Goal: Task Accomplishment & Management: Manage account settings

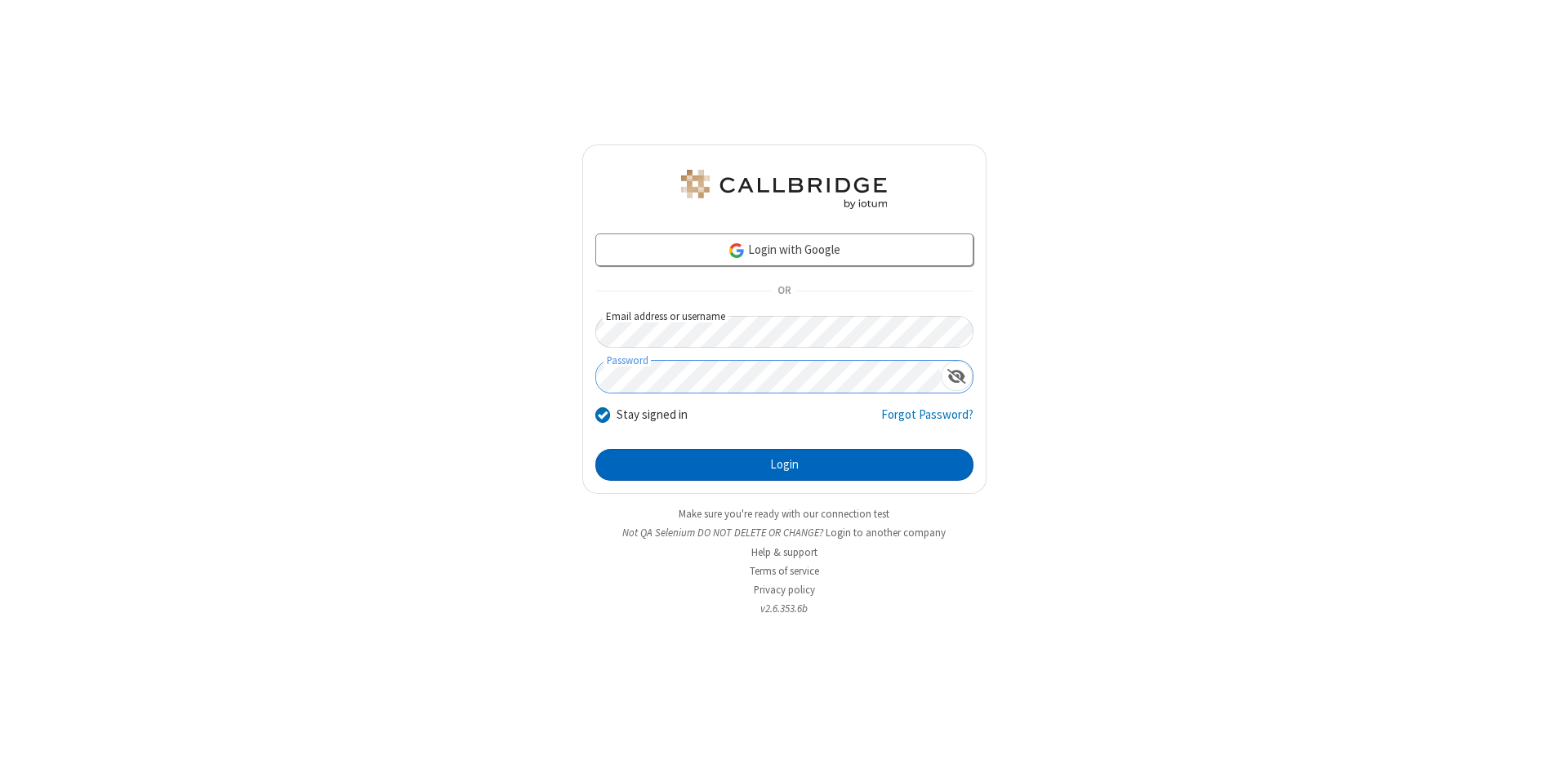
click at [784, 465] on button "Login" at bounding box center [784, 465] width 378 height 33
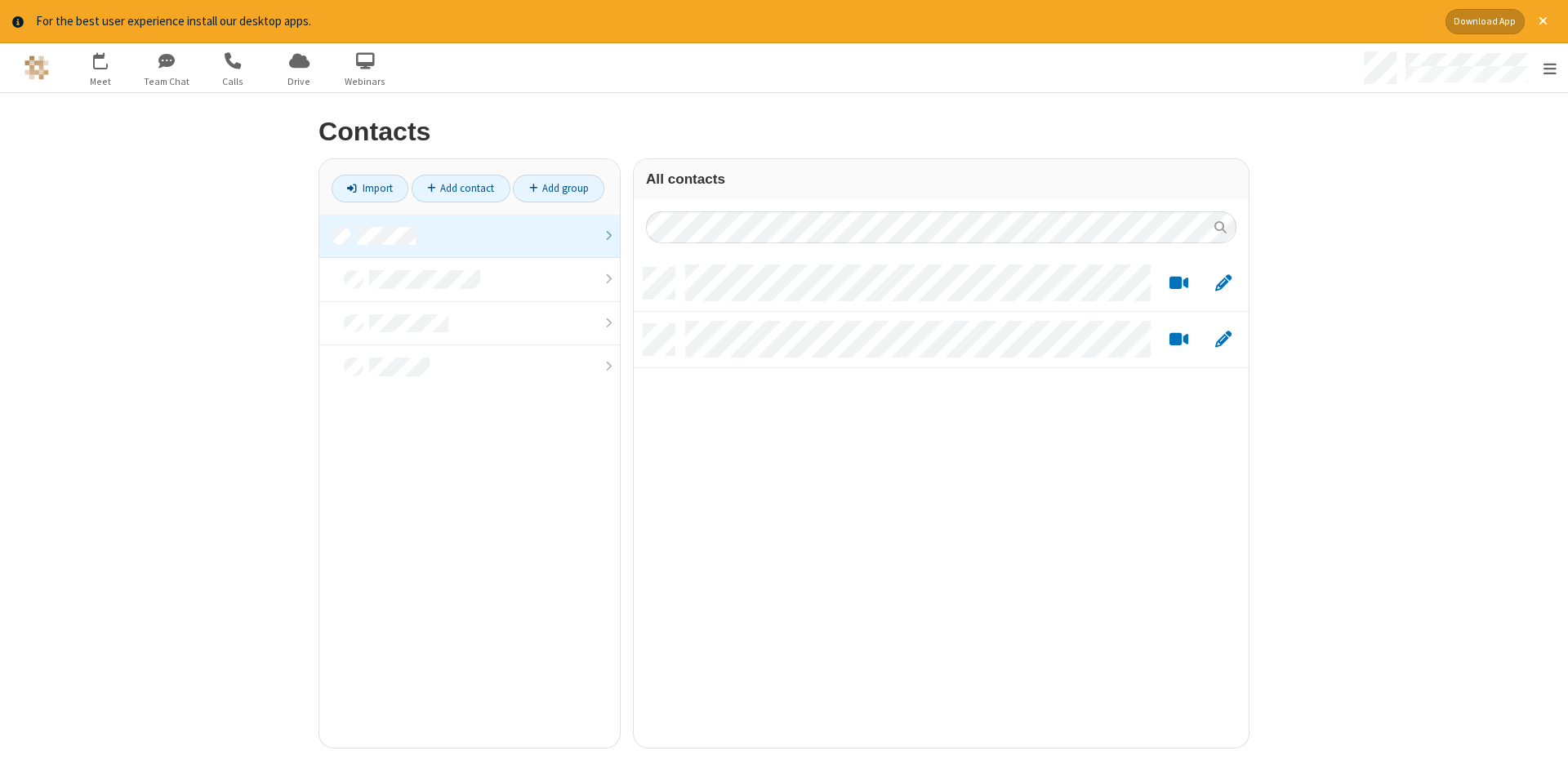
scroll to position [493, 615]
click at [470, 236] on link at bounding box center [469, 237] width 301 height 44
click at [460, 188] on link "Add contact" at bounding box center [461, 188] width 99 height 27
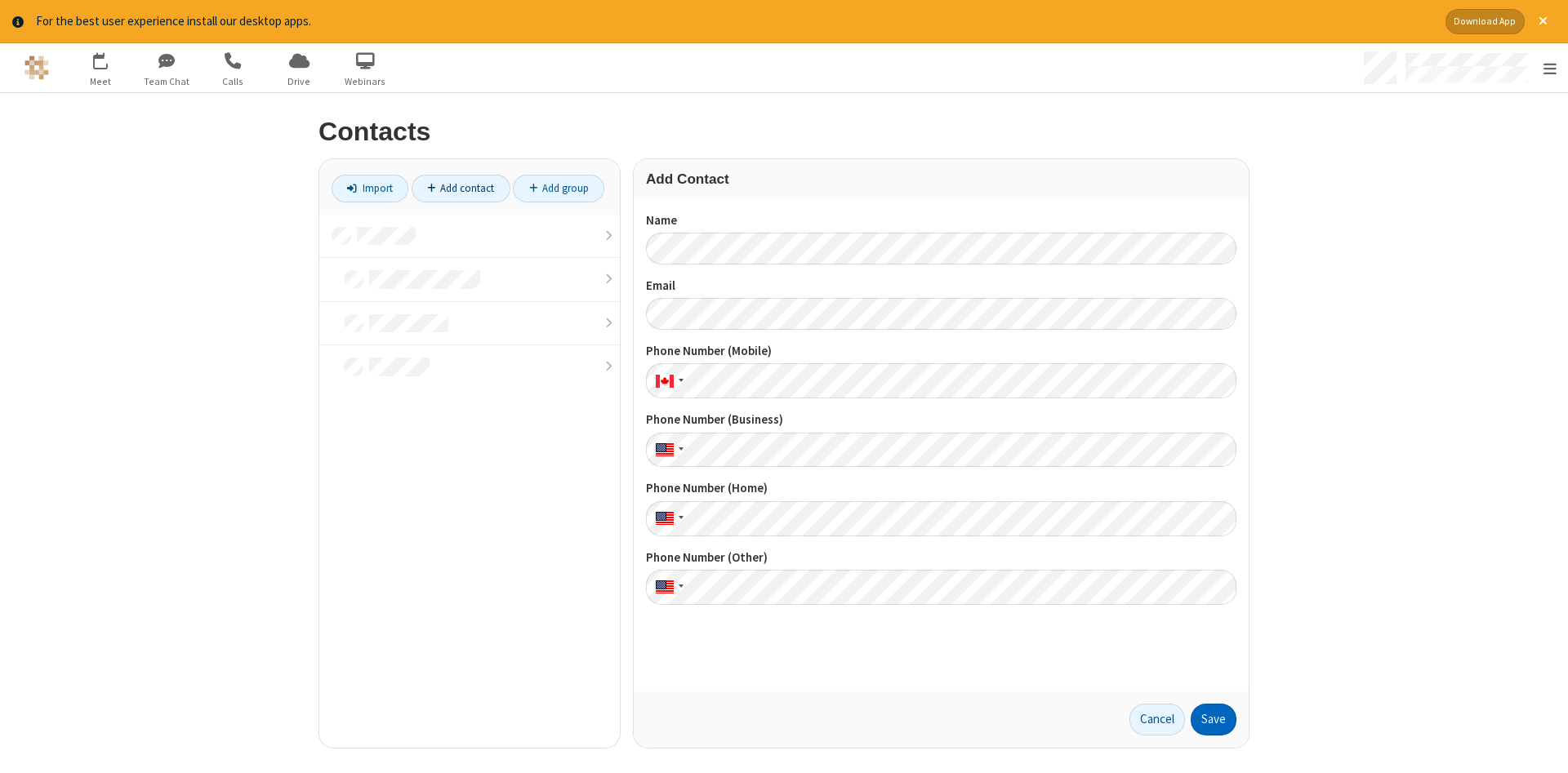
click at [1213, 719] on button "Save" at bounding box center [1213, 719] width 46 height 33
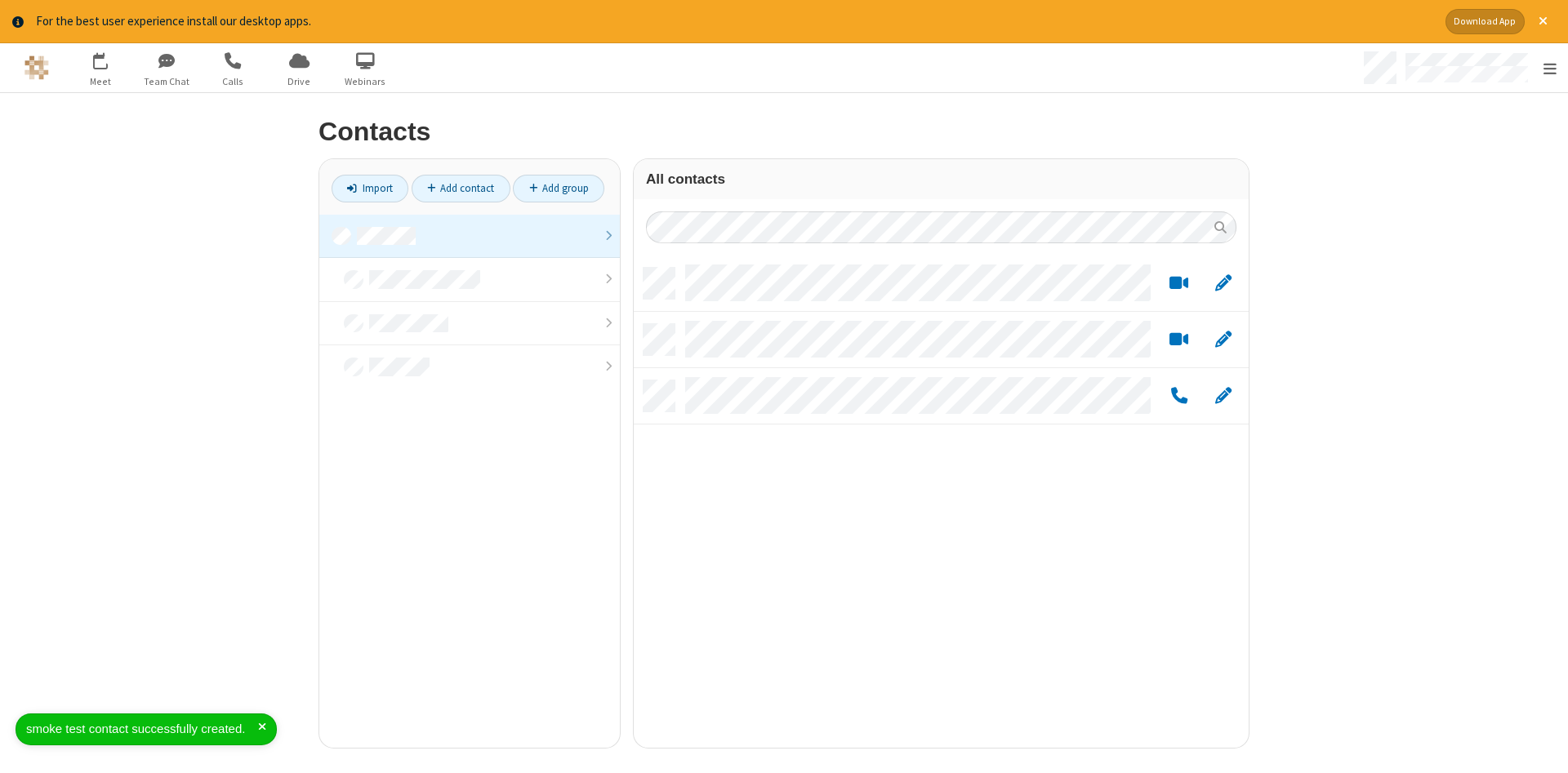
scroll to position [493, 615]
